Goal: Information Seeking & Learning: Learn about a topic

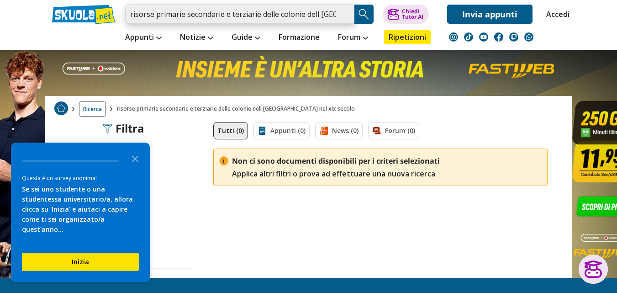
click at [305, 18] on input "risorse primarie secondarie e terziarie delle colonie dell [GEOGRAPHIC_DATA] ne…" at bounding box center [239, 14] width 229 height 19
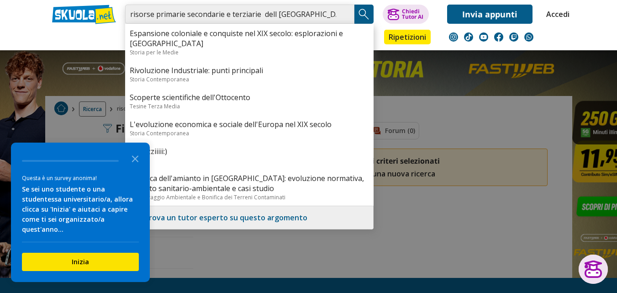
type input "risorse primarie secondarie e terziarie dell inghilterra nel xix secolo"
drag, startPoint x: 336, startPoint y: 14, endPoint x: 559, endPoint y: 143, distance: 258.2
click at [559, 143] on div at bounding box center [308, 146] width 617 height 293
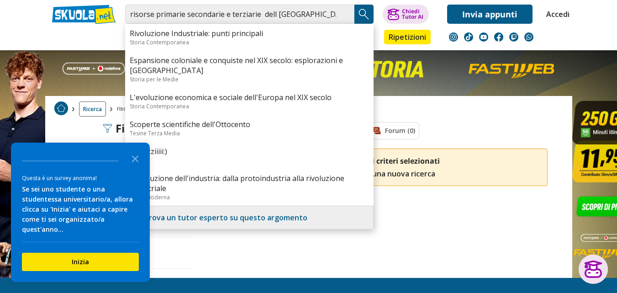
drag, startPoint x: 339, startPoint y: 13, endPoint x: 611, endPoint y: 51, distance: 273.9
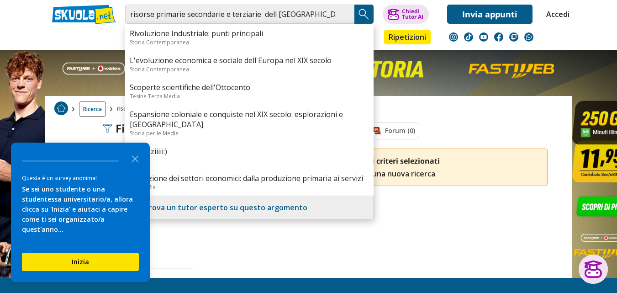
drag, startPoint x: 611, startPoint y: 51, endPoint x: 513, endPoint y: 19, distance: 103.0
click at [513, 19] on link "Invia appunti" at bounding box center [489, 14] width 85 height 19
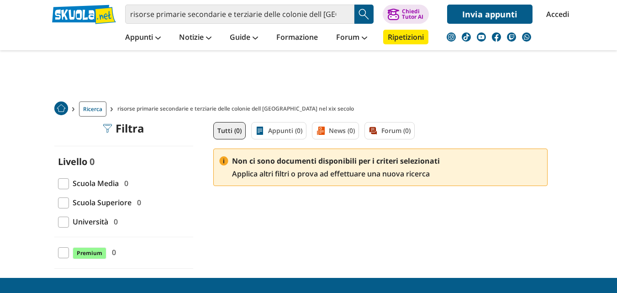
click at [360, 20] on img "Search Button" at bounding box center [364, 14] width 14 height 14
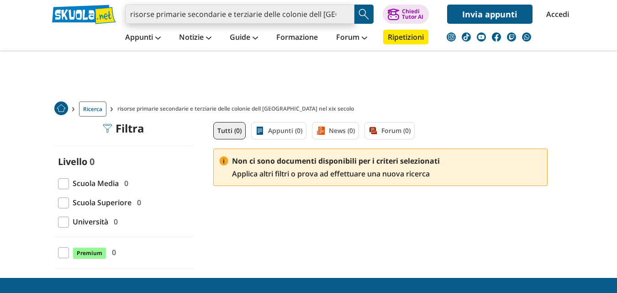
click at [306, 18] on input "risorse primarie secondarie e terziarie delle colonie dell [GEOGRAPHIC_DATA] ne…" at bounding box center [239, 14] width 229 height 19
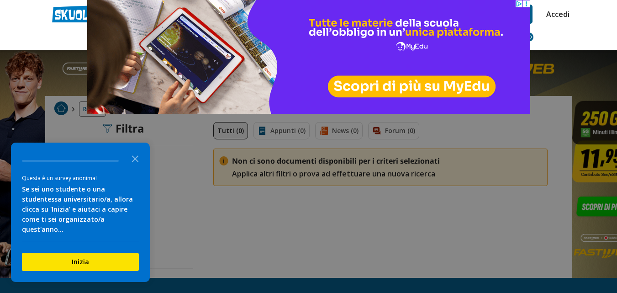
type input "risorse primarie secondarie e terziarie delle coldell inghilterra nel xix secolo"
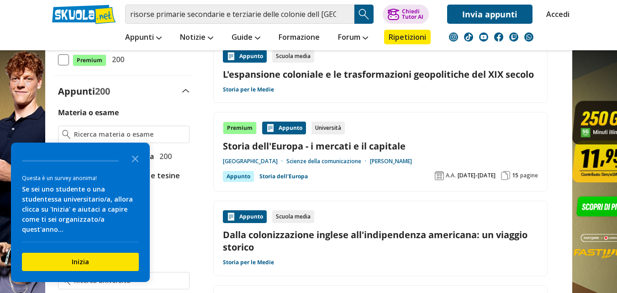
scroll to position [183, 0]
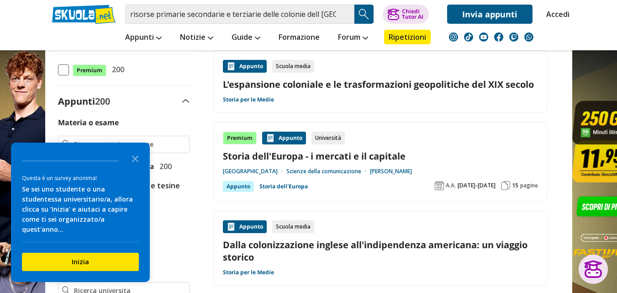
click at [364, 14] on img "Search Button" at bounding box center [364, 14] width 14 height 14
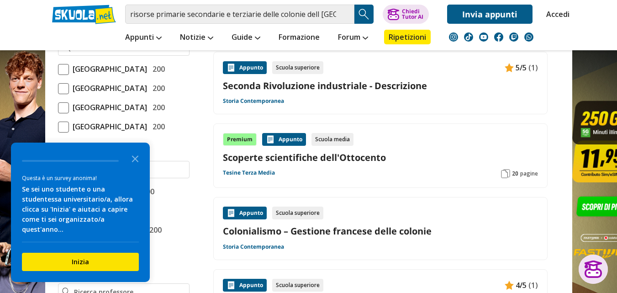
scroll to position [457, 0]
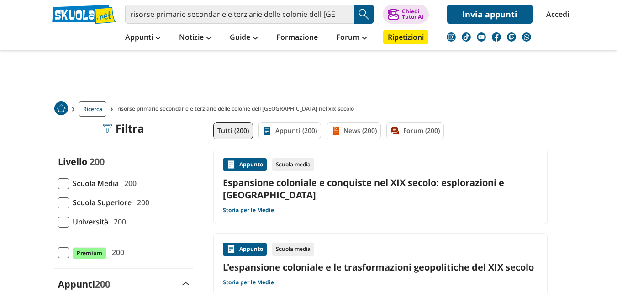
click at [97, 113] on span "Ricerca" at bounding box center [92, 108] width 27 height 15
